Goal: Information Seeking & Learning: Learn about a topic

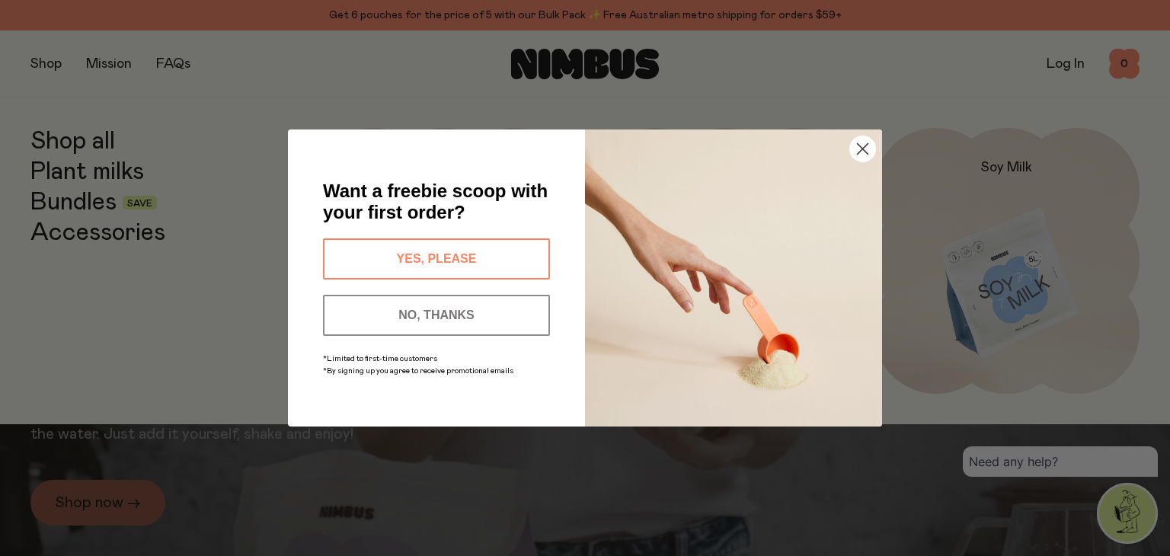
click at [858, 132] on img "POPUP Form" at bounding box center [733, 278] width 297 height 297
click at [866, 163] on img "POPUP Form" at bounding box center [733, 278] width 297 height 297
click at [867, 154] on circle "Close dialog" at bounding box center [862, 148] width 25 height 25
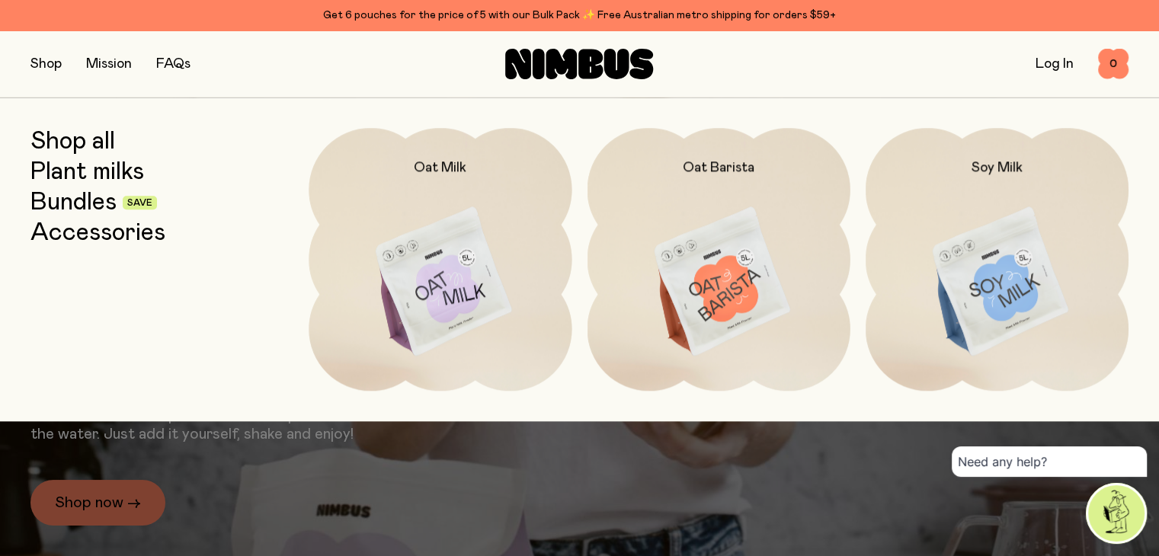
click at [494, 287] on img at bounding box center [440, 282] width 263 height 309
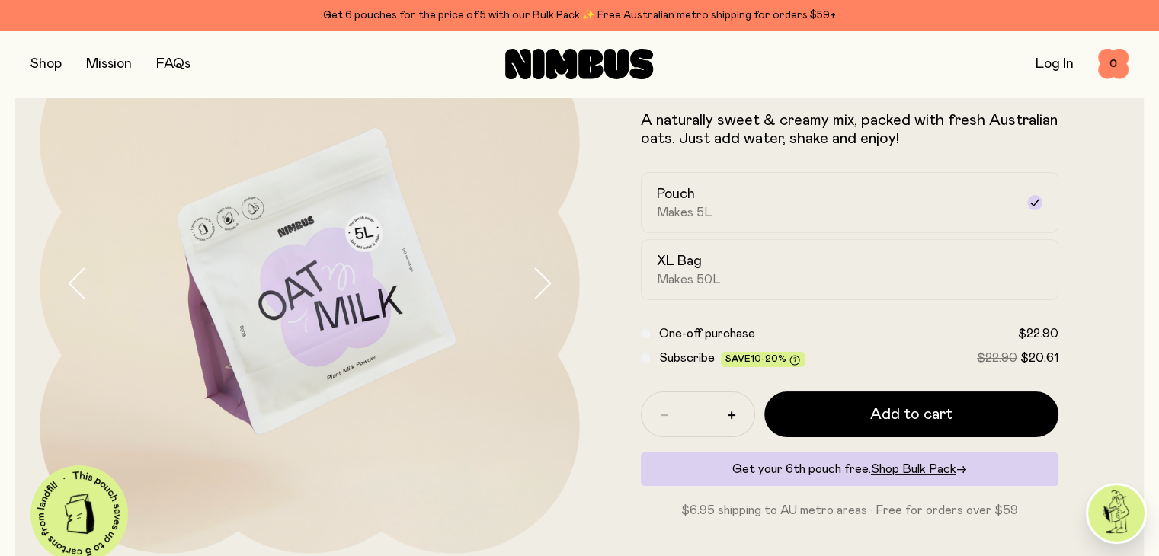
scroll to position [119, 0]
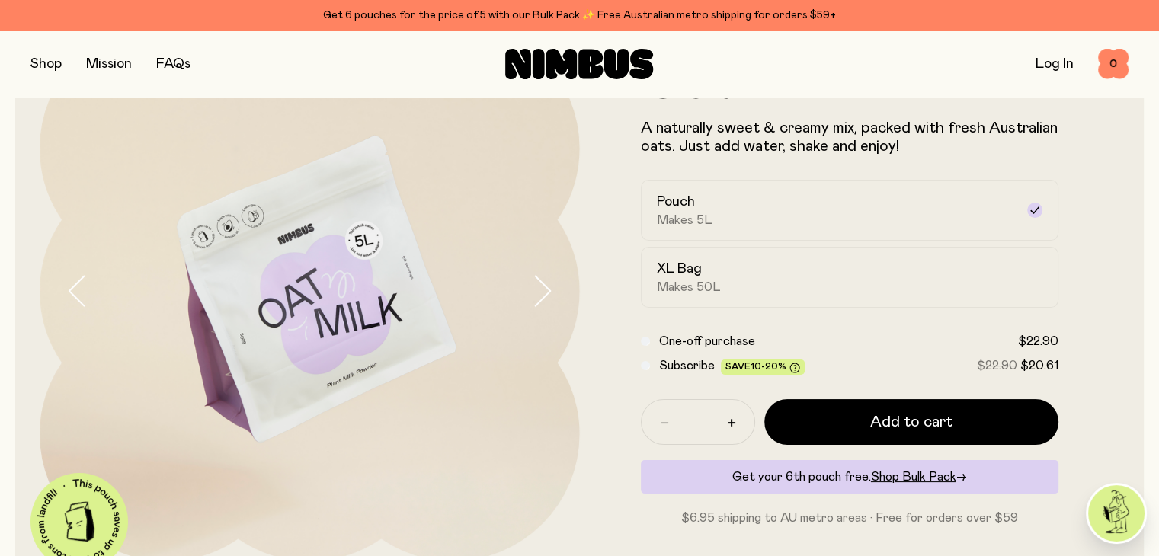
click at [536, 311] on button "button" at bounding box center [555, 291] width 49 height 540
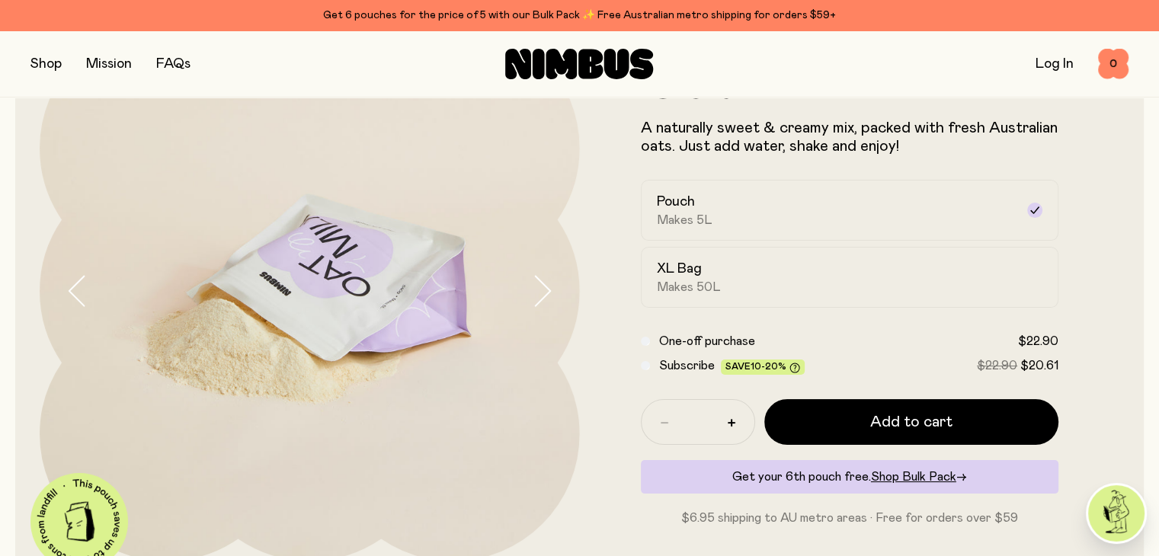
click at [536, 306] on icon "button" at bounding box center [542, 292] width 15 height 30
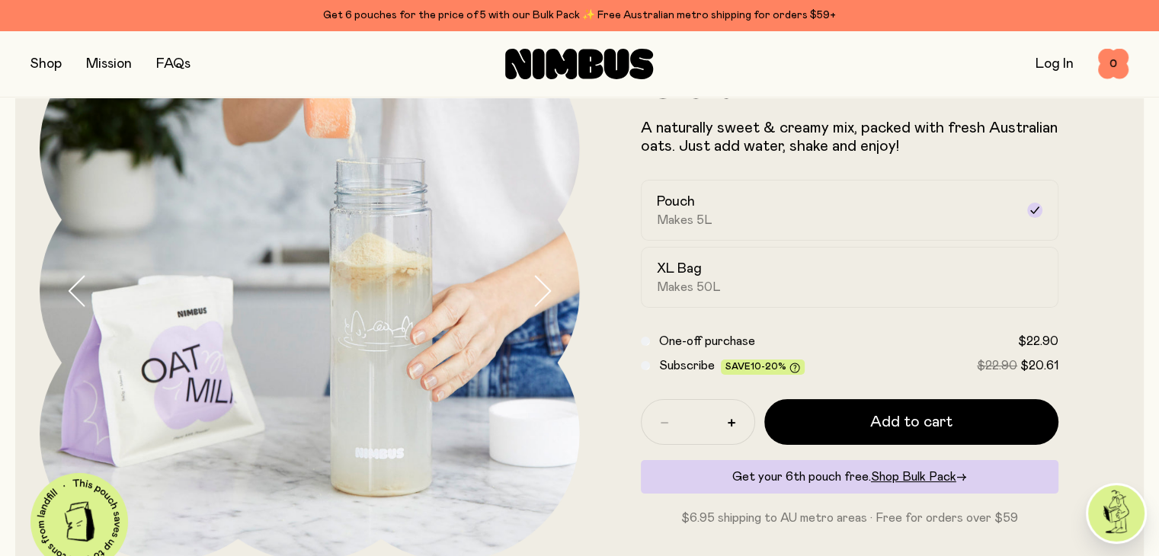
click at [536, 306] on icon "button" at bounding box center [542, 292] width 15 height 30
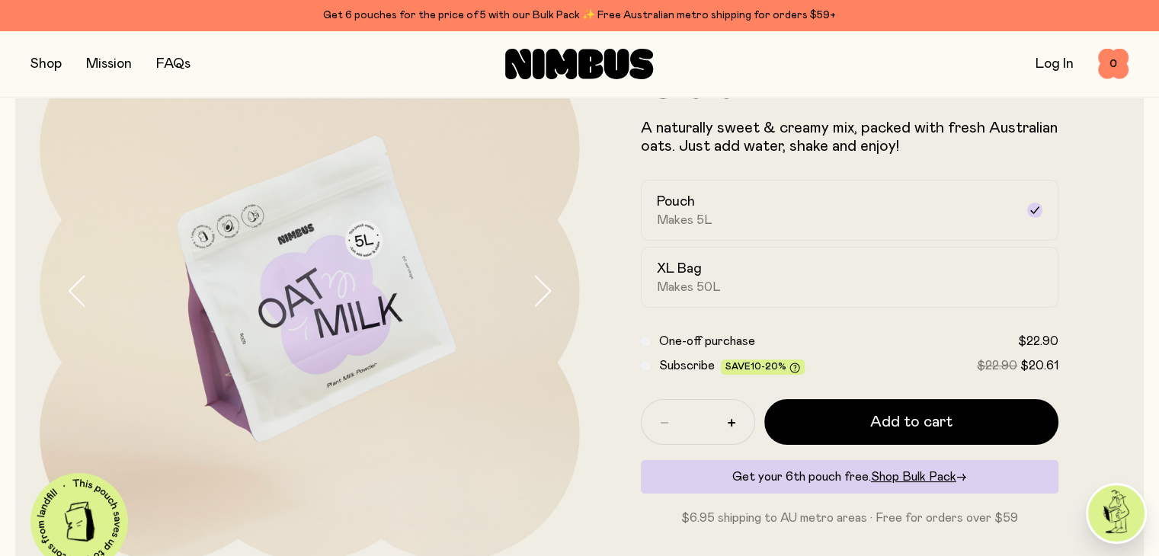
click at [536, 306] on icon "button" at bounding box center [542, 292] width 15 height 30
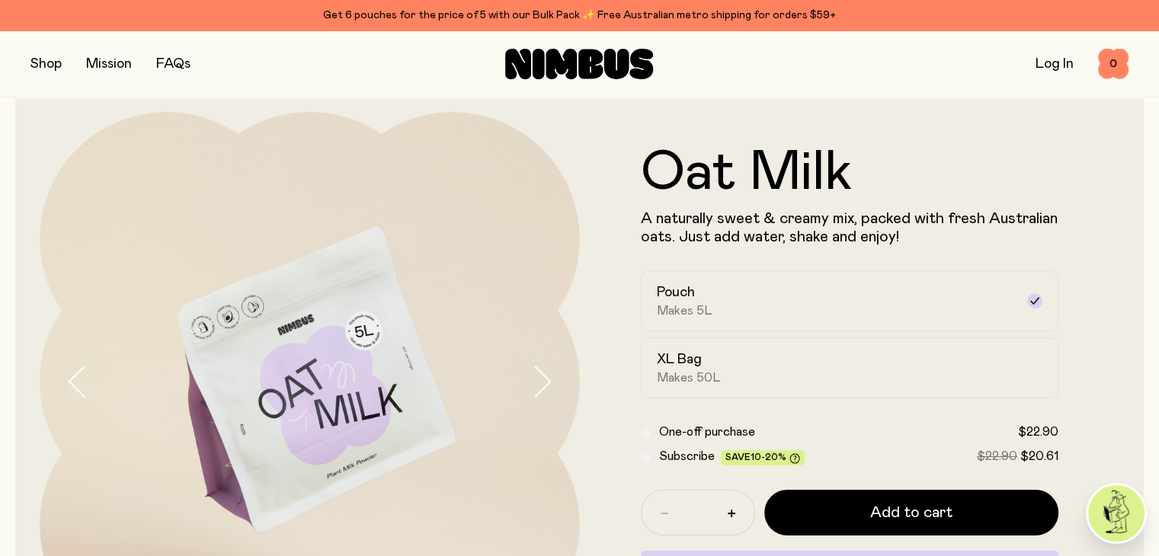
scroll to position [27, 0]
click at [701, 401] on form "Oat Milk A naturally sweet & creamy mix, packed with fresh Australian oats. Jus…" at bounding box center [850, 382] width 540 height 472
click at [686, 376] on span "Makes 50L" at bounding box center [689, 378] width 64 height 15
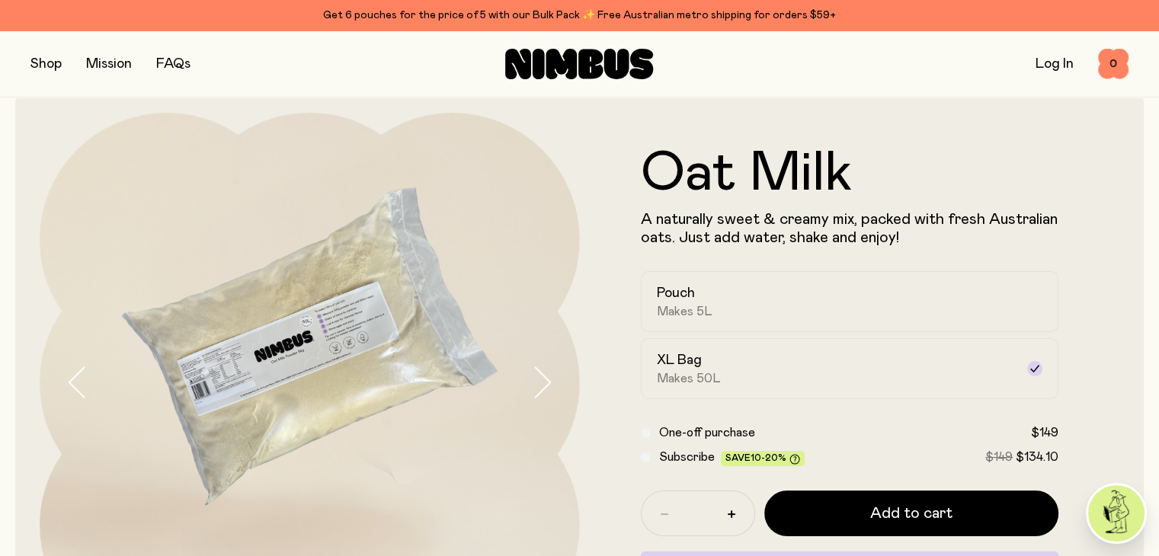
click at [110, 65] on link "Mission" at bounding box center [109, 64] width 46 height 14
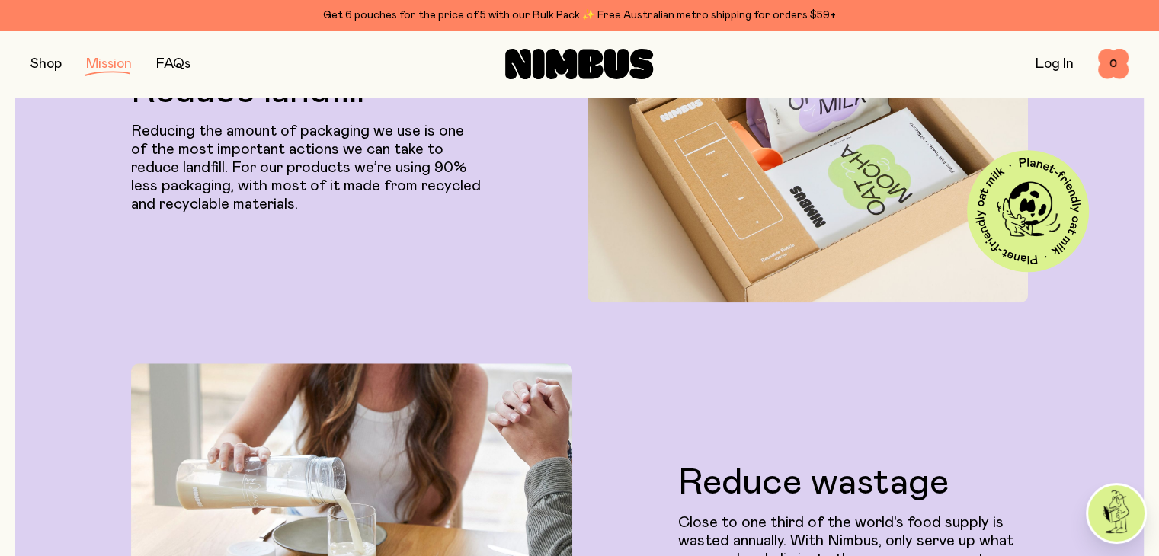
scroll to position [1444, 0]
